Goal: Check status: Check status

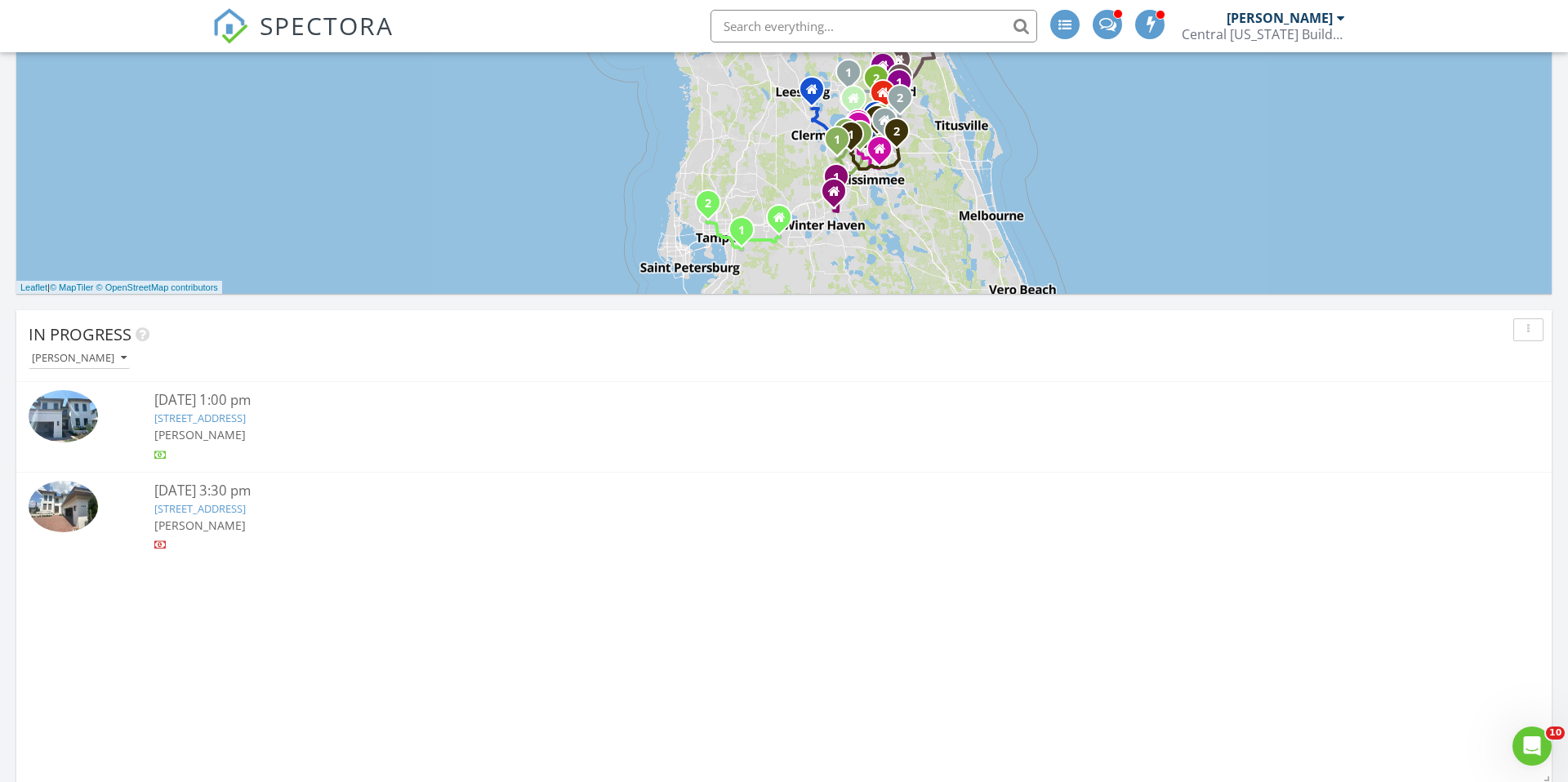
scroll to position [924, 0]
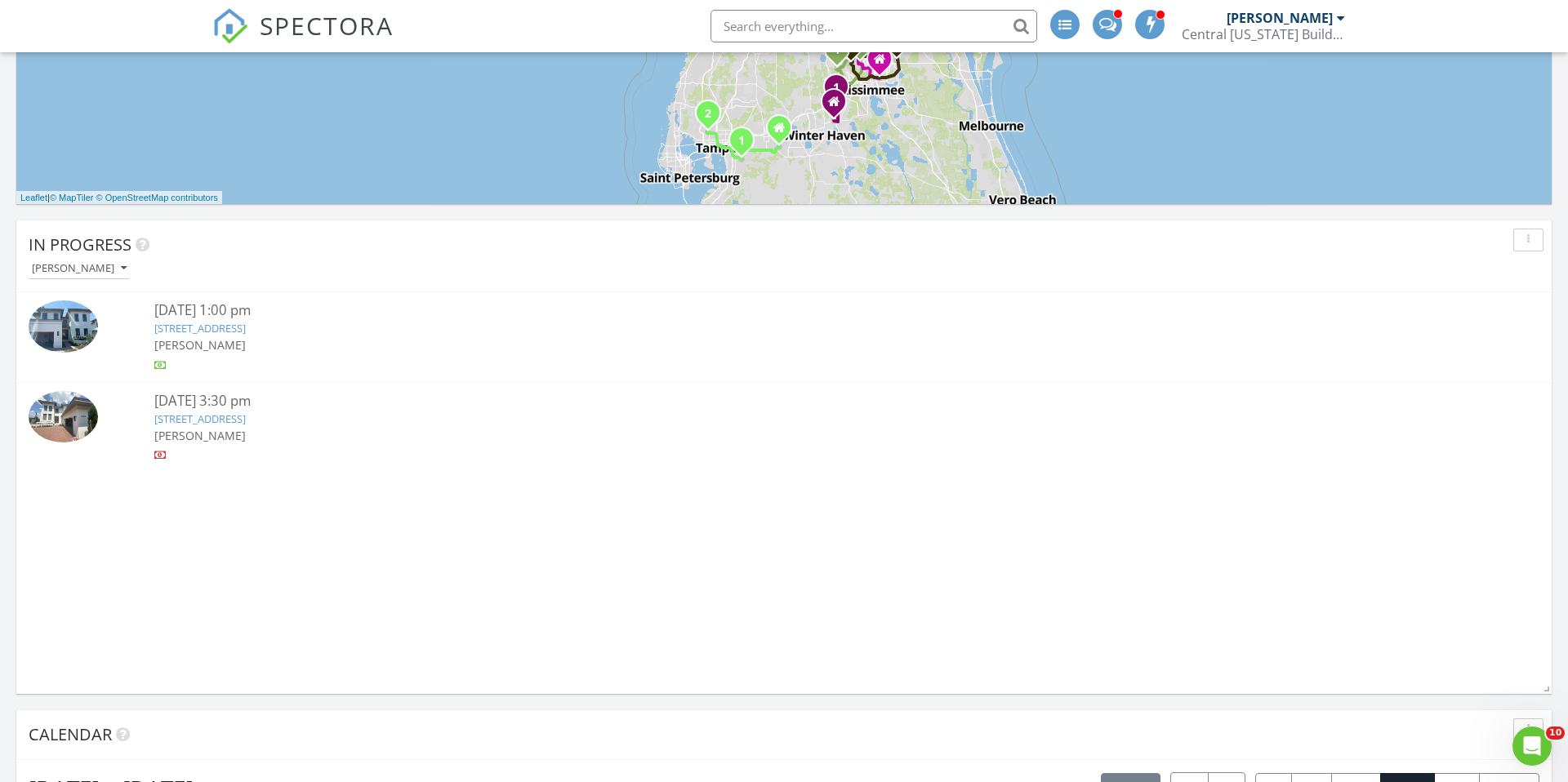
click at [245, 328] on link "4168 Grande Brick Loop 26, Orlando, FL 32837" at bounding box center [199, 328] width 91 height 15
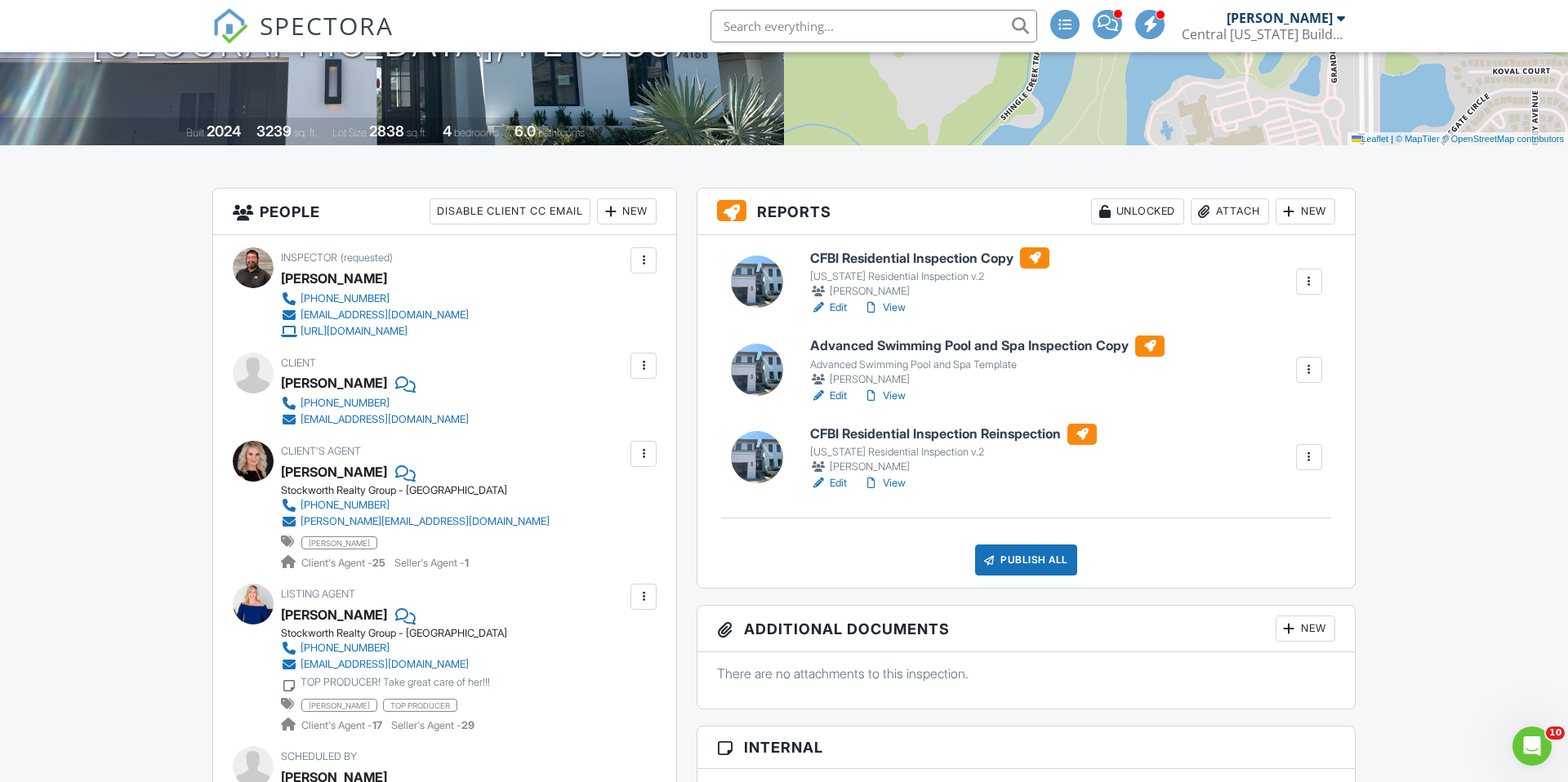
scroll to position [287, 0]
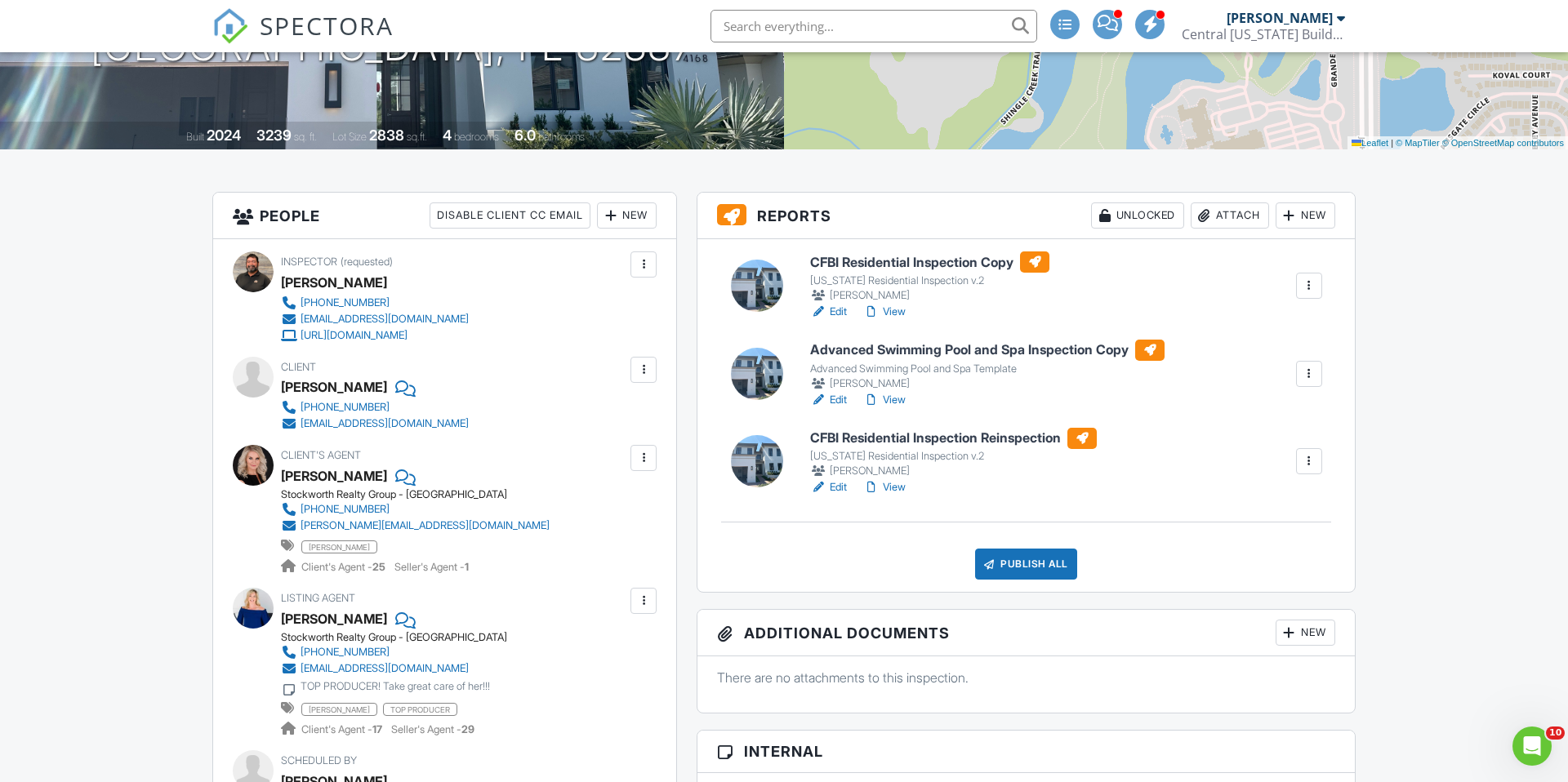
click at [837, 486] on link "Edit" at bounding box center [828, 487] width 37 height 17
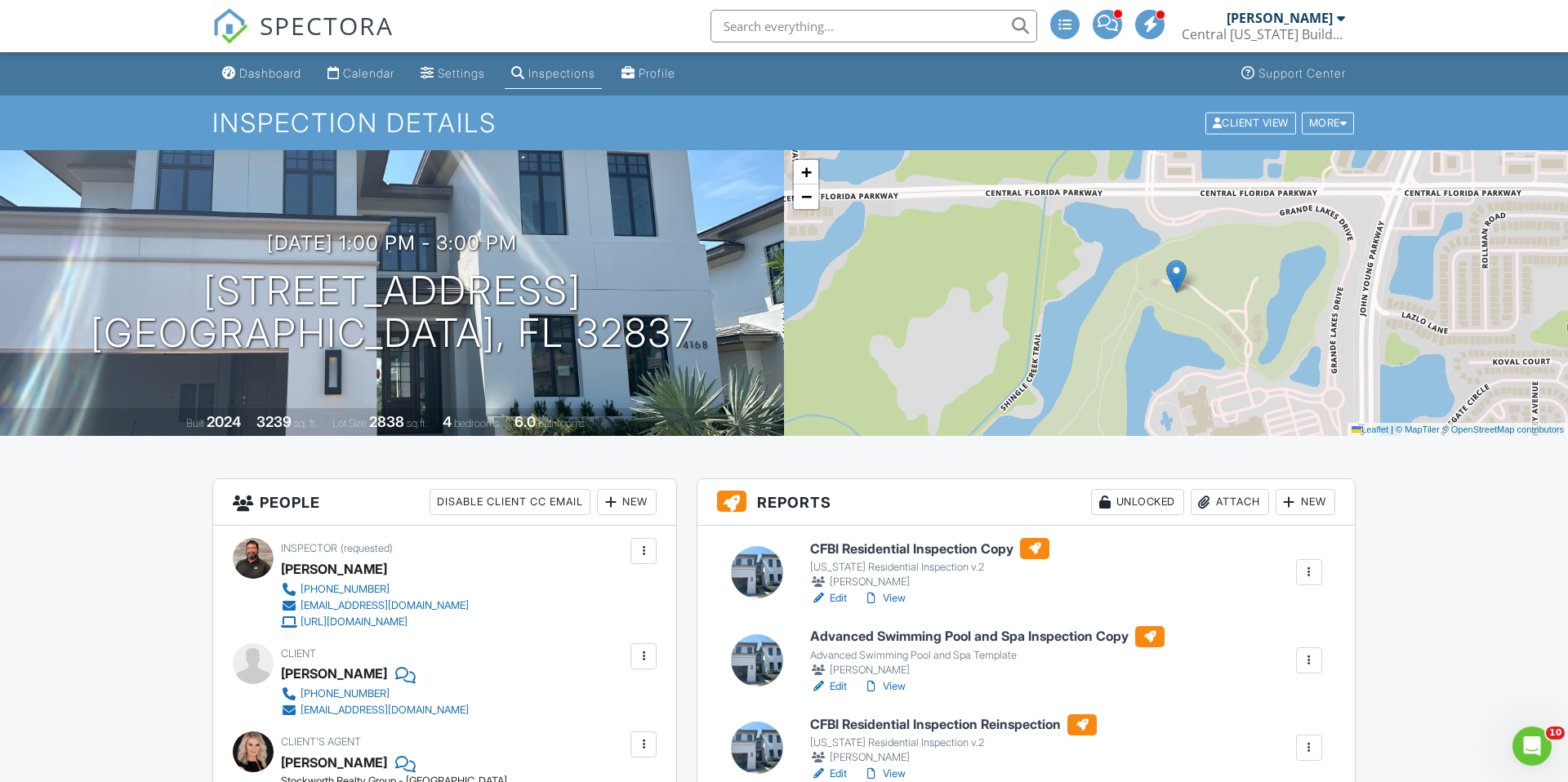
click at [901, 598] on link "View" at bounding box center [884, 598] width 42 height 17
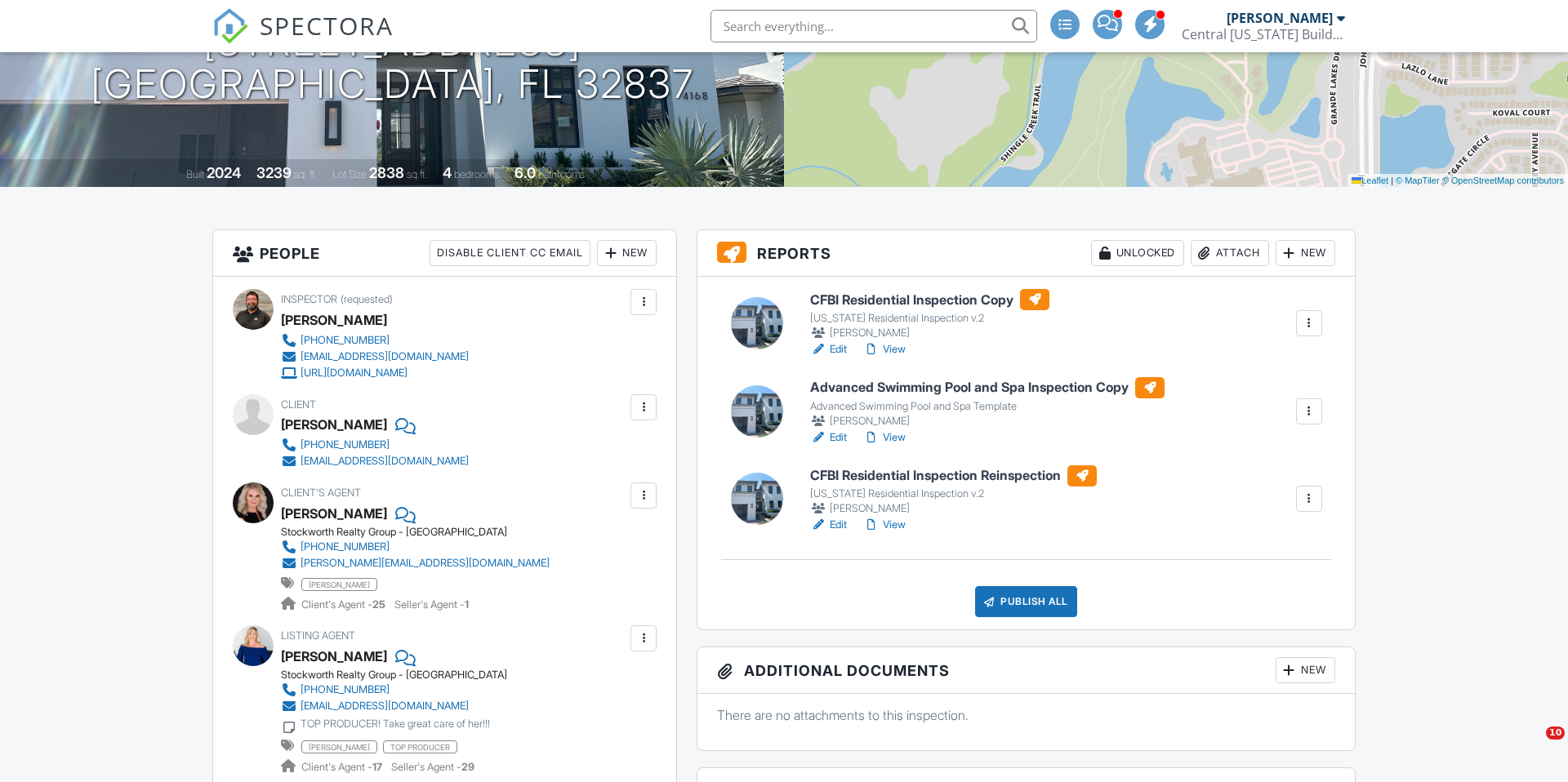
click at [895, 523] on link "View" at bounding box center [884, 525] width 42 height 17
